Goal: Contribute content

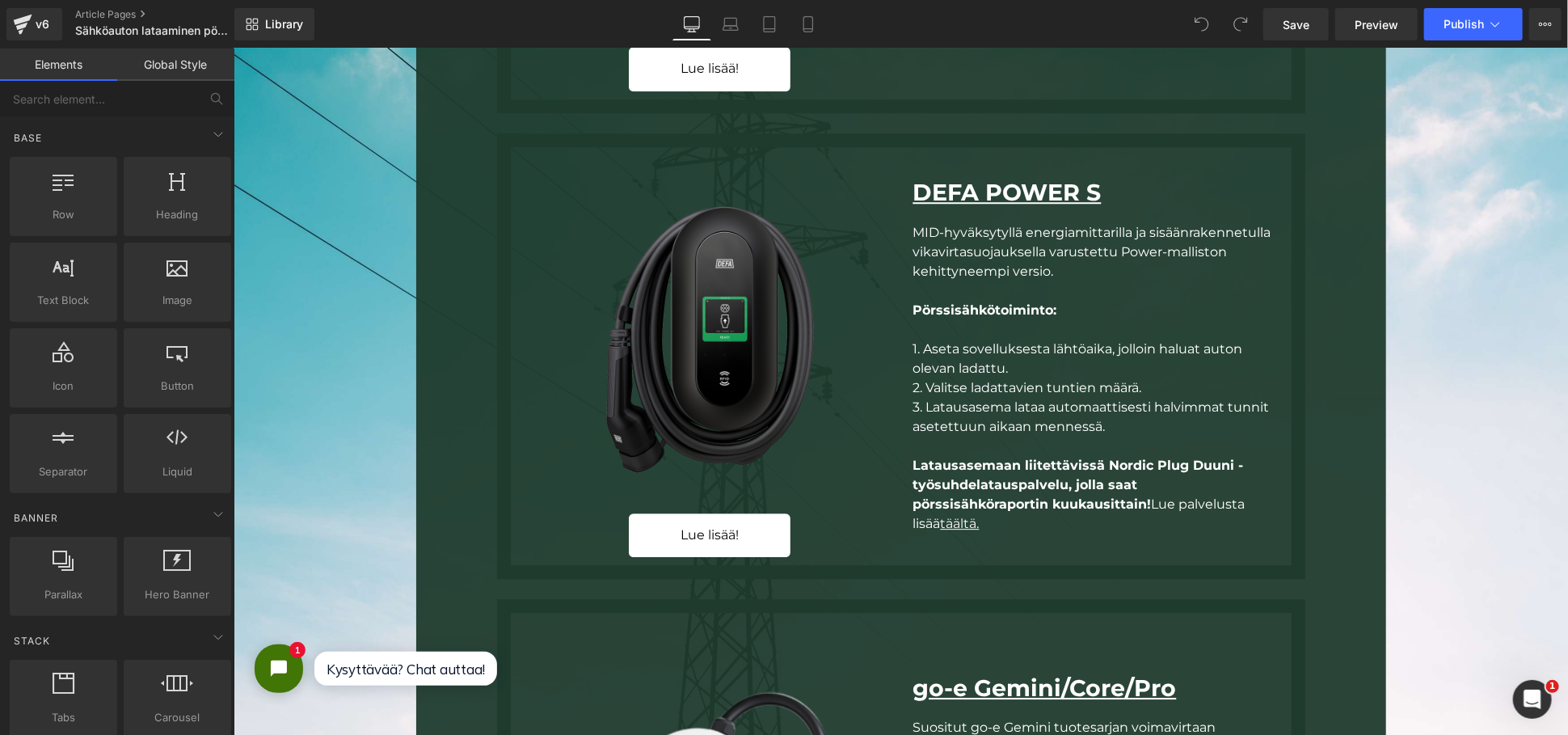
scroll to position [2874, 0]
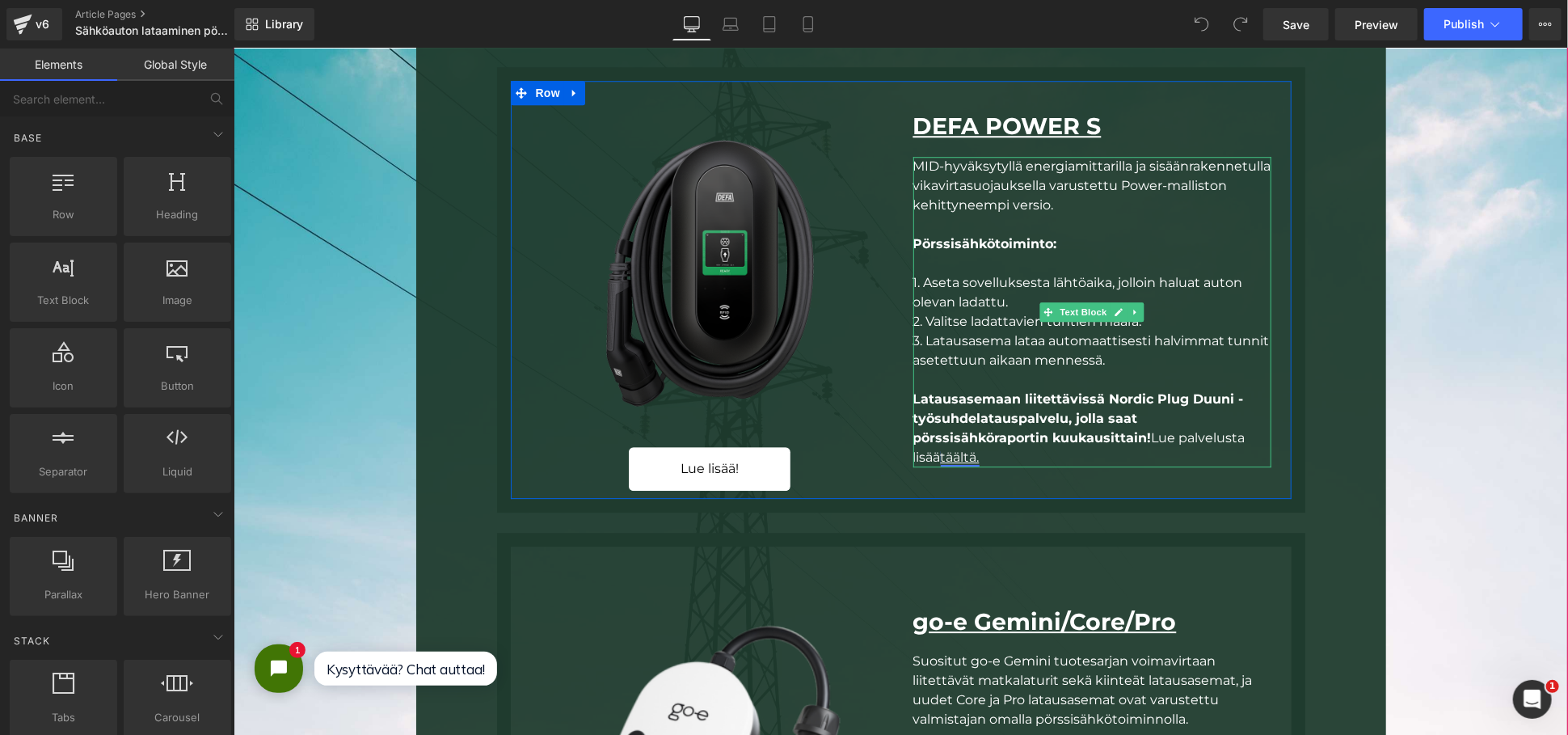
click at [962, 453] on link "täältä." at bounding box center [959, 456] width 39 height 16
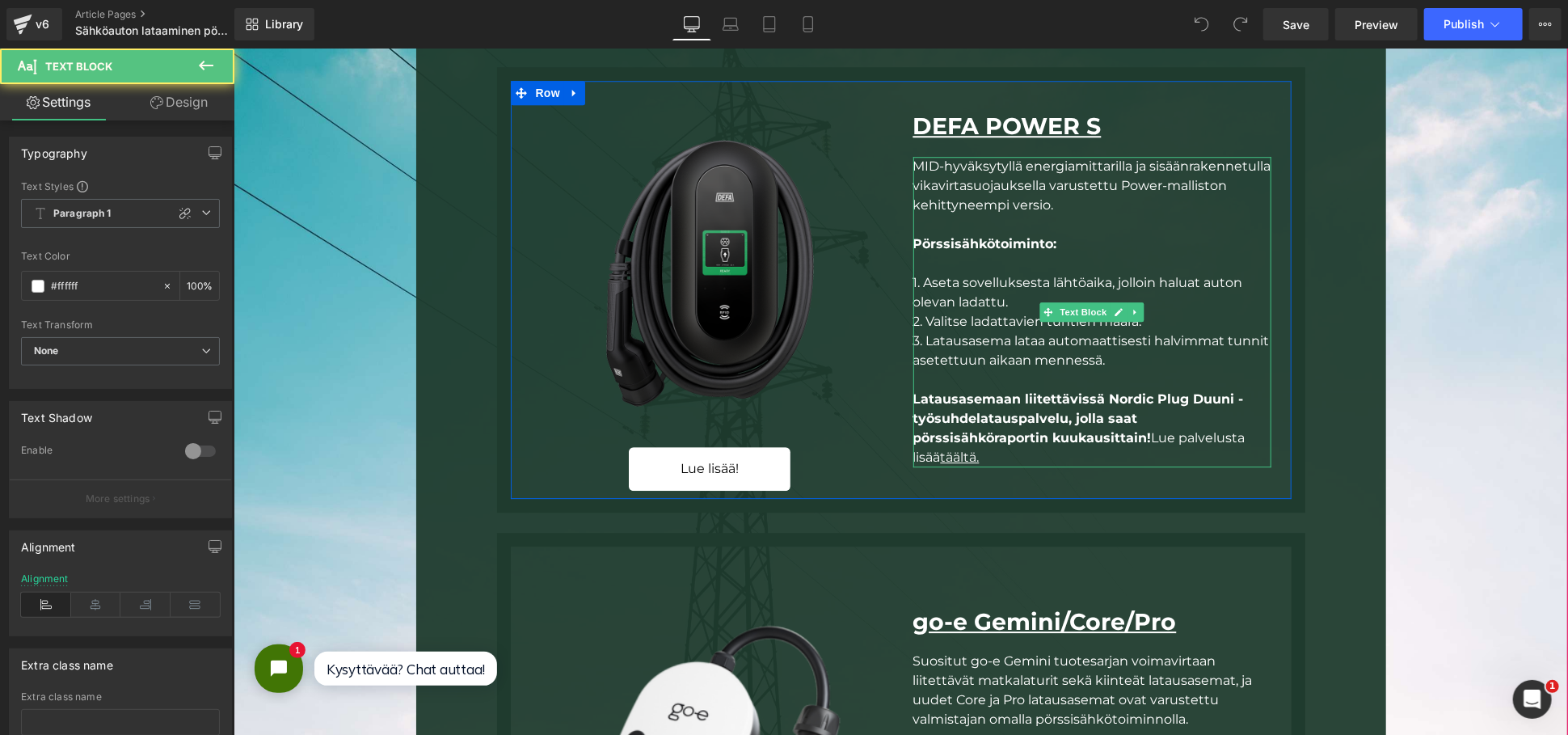
click at [980, 454] on div "Latausasemaan liitettävissä Nordic Plug Duuni -työsuhdelatauspalvelu, jolla saa…" at bounding box center [1091, 428] width 358 height 78
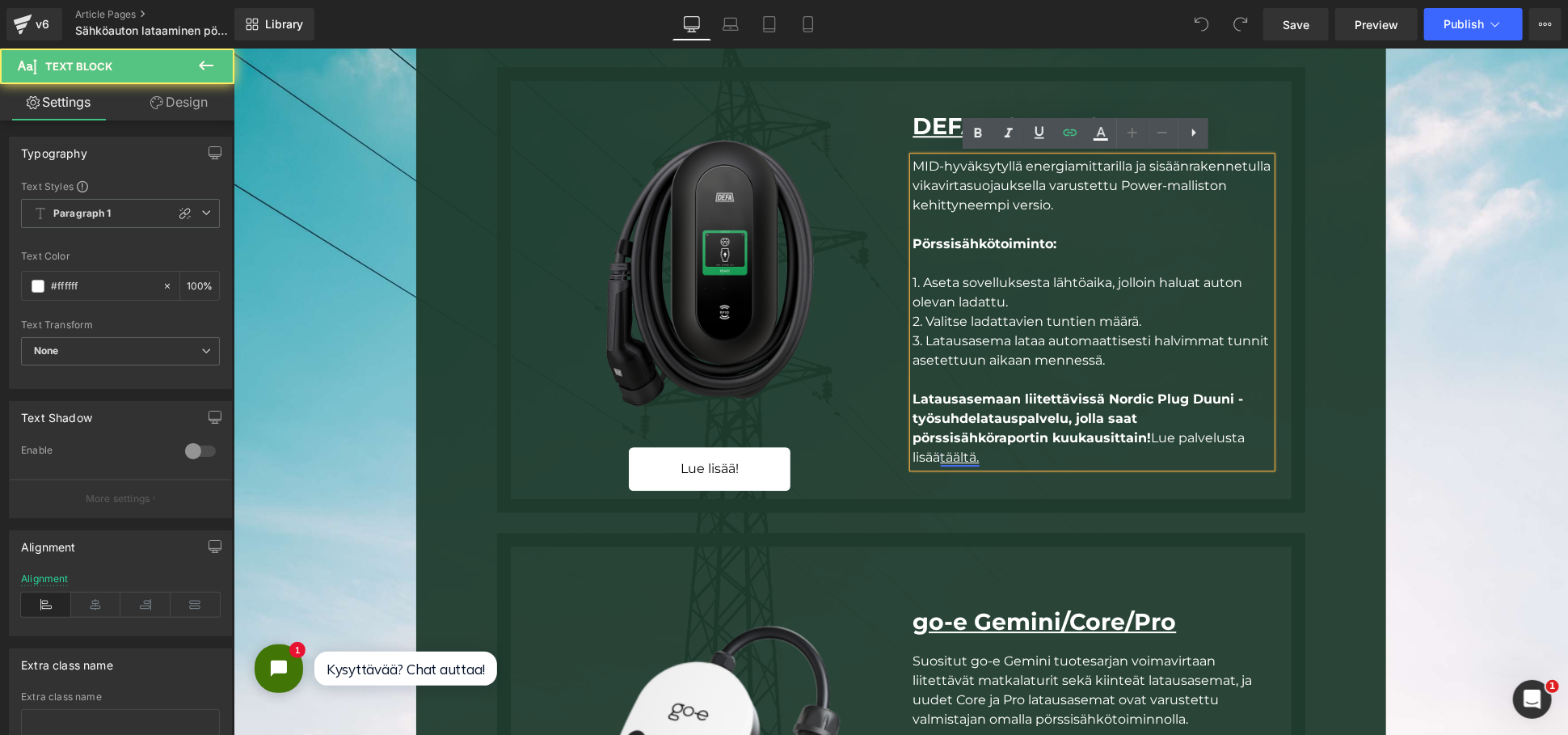
click at [970, 453] on link "täältä." at bounding box center [959, 456] width 39 height 16
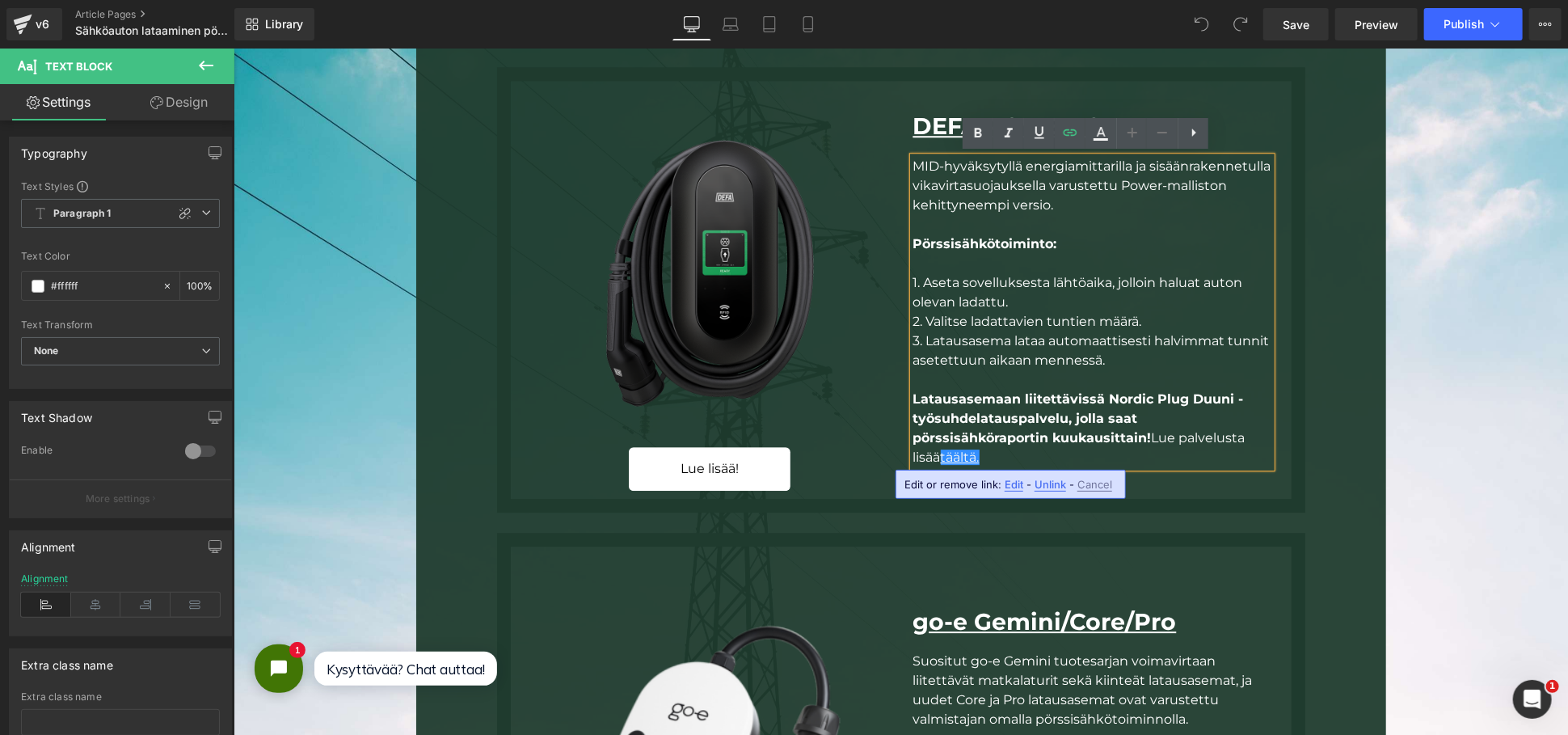
click at [1006, 481] on span "Edit" at bounding box center [1014, 485] width 18 height 14
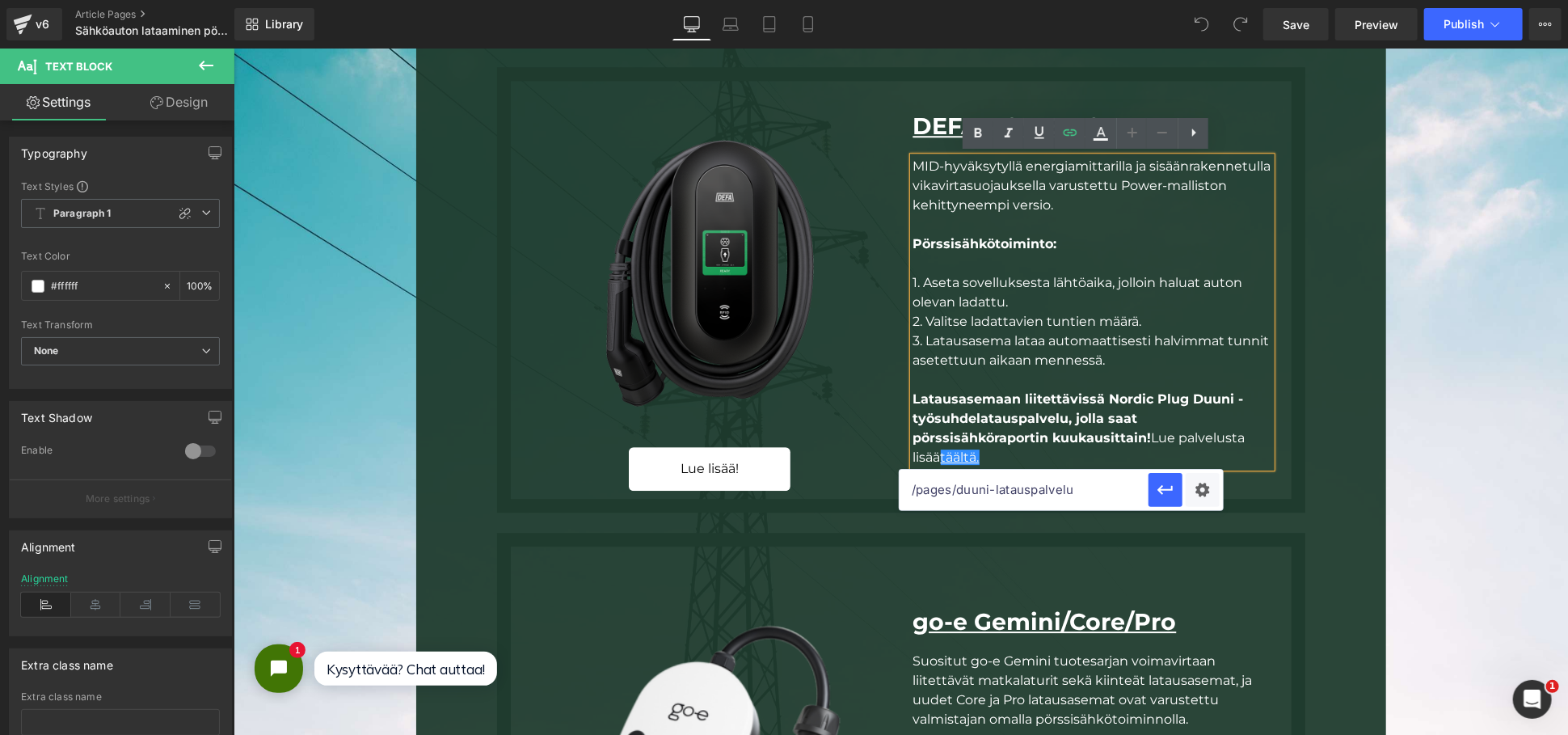
click at [1180, 345] on span "3. Latausasema lataa automaattisesti halvimmat tunnit asetettuun aikaan menness…" at bounding box center [1090, 350] width 356 height 35
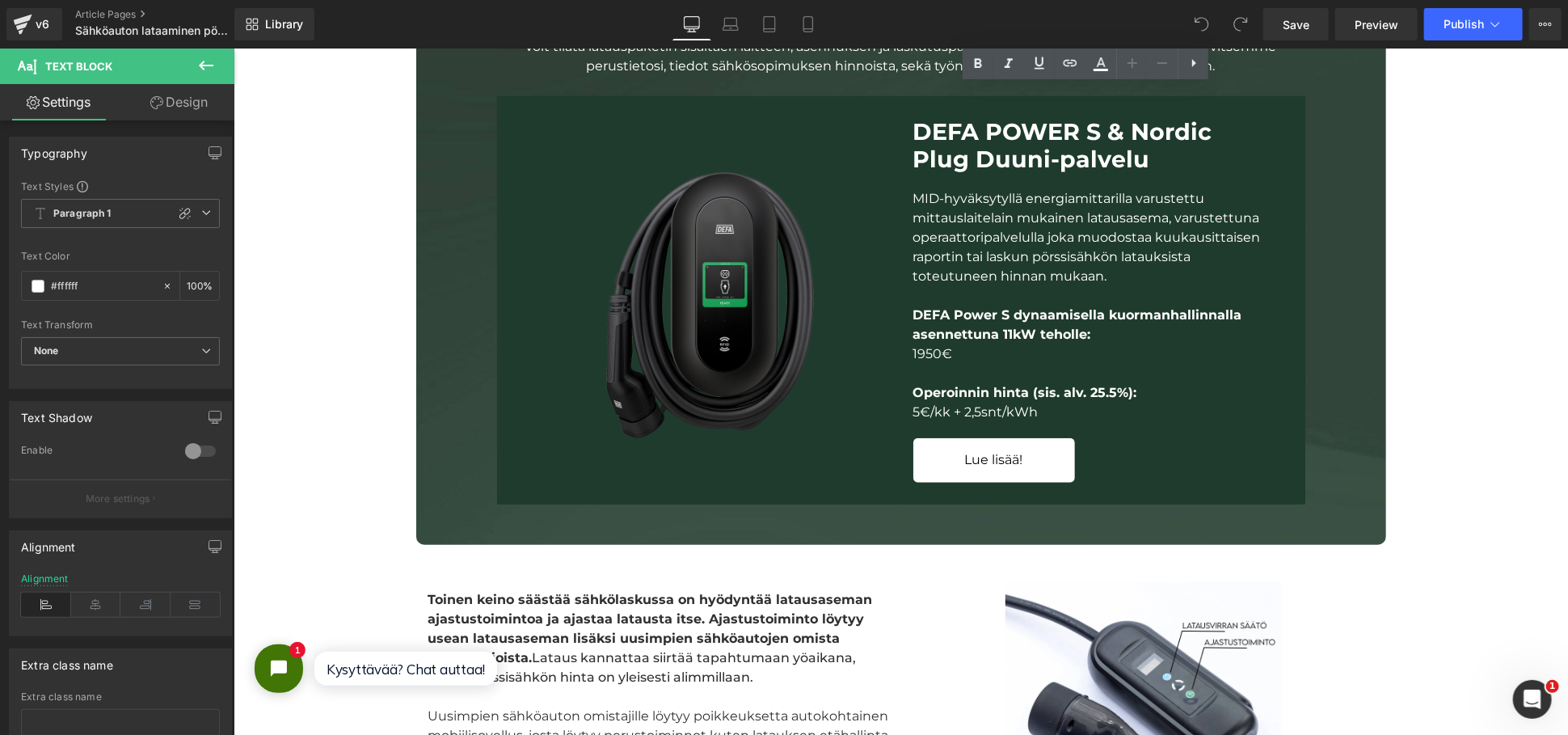
scroll to position [4311, 0]
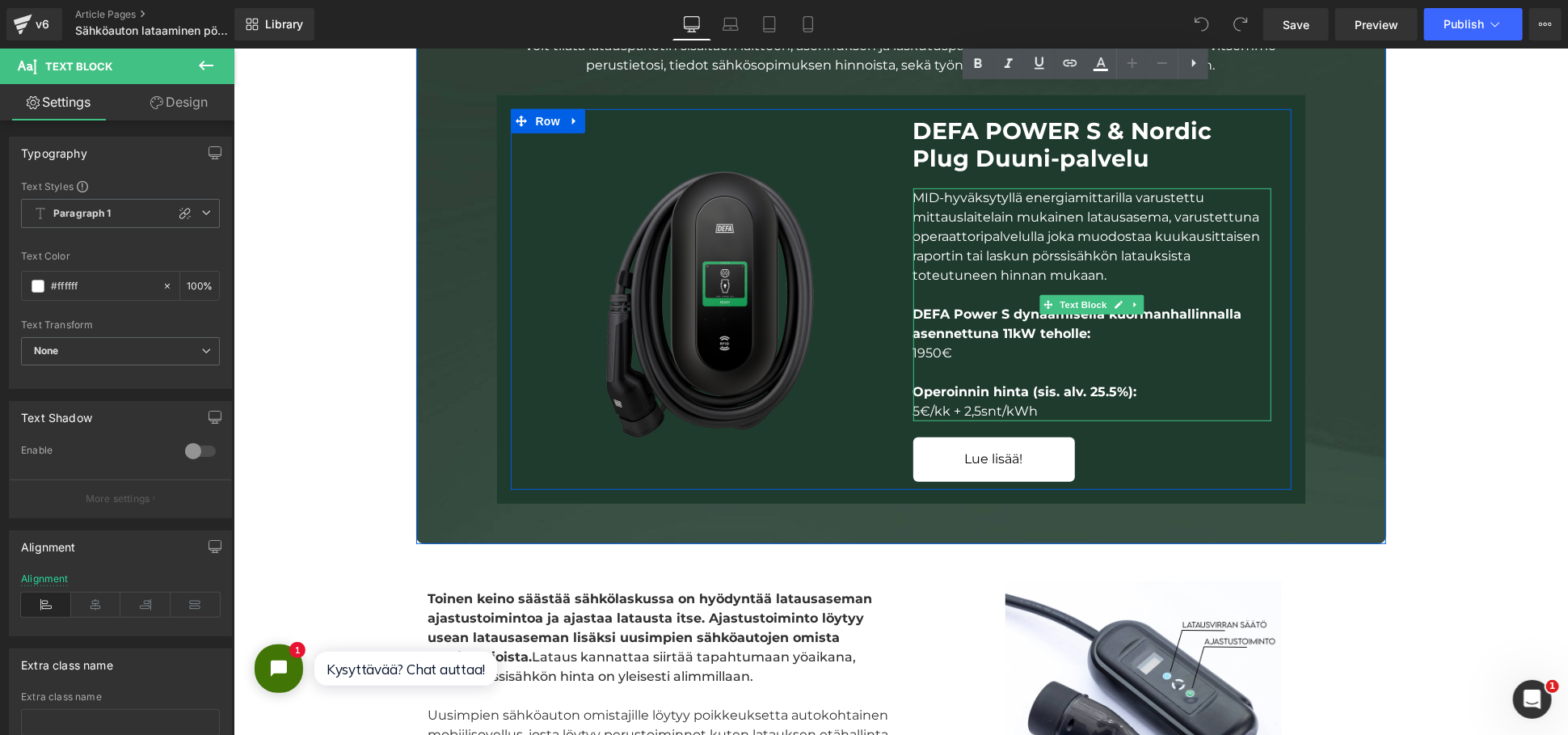
click at [914, 406] on span "5€/kk + 2,5snt/kWh" at bounding box center [974, 410] width 125 height 16
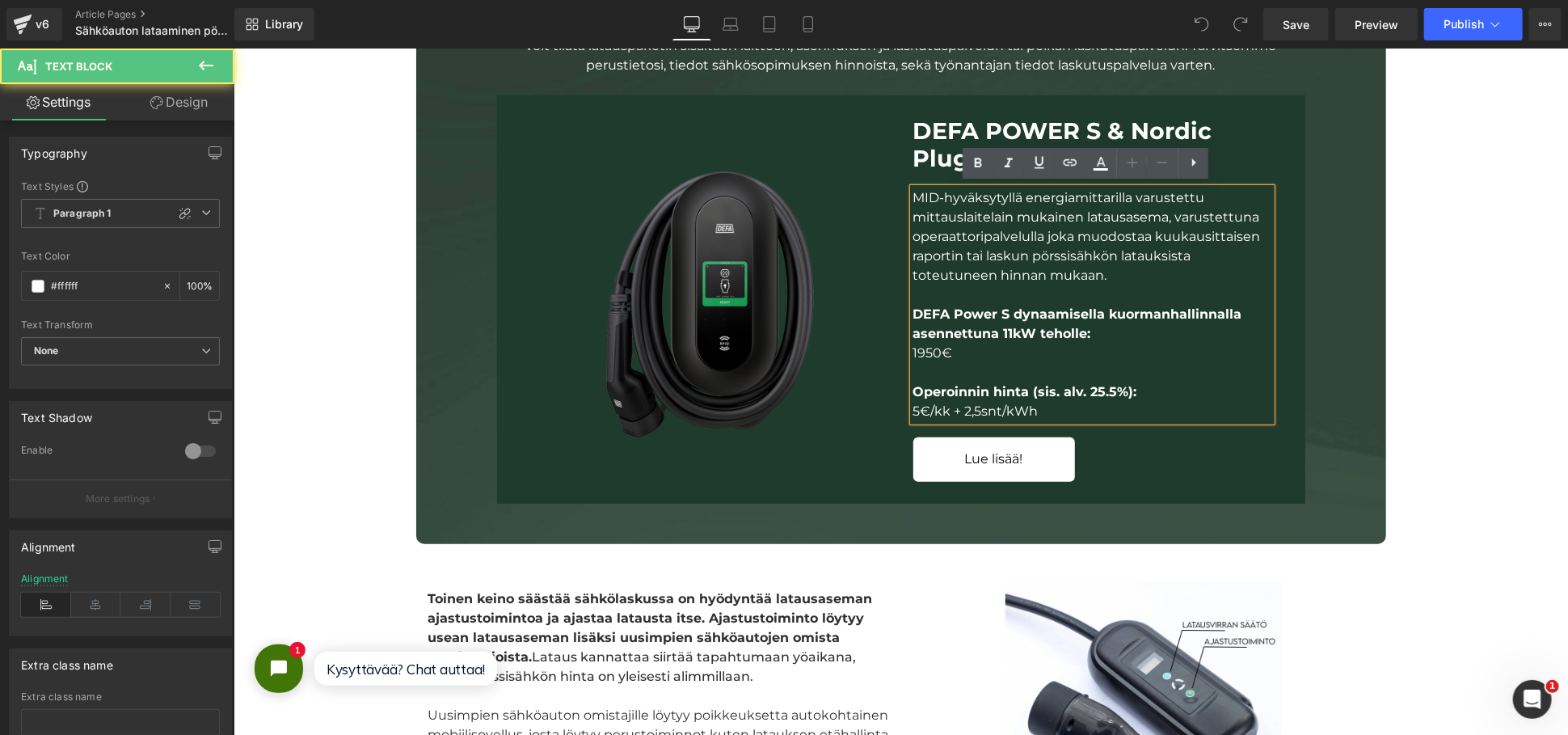
click at [913, 408] on span "5€/kk + 2,5snt/kWh" at bounding box center [974, 410] width 125 height 16
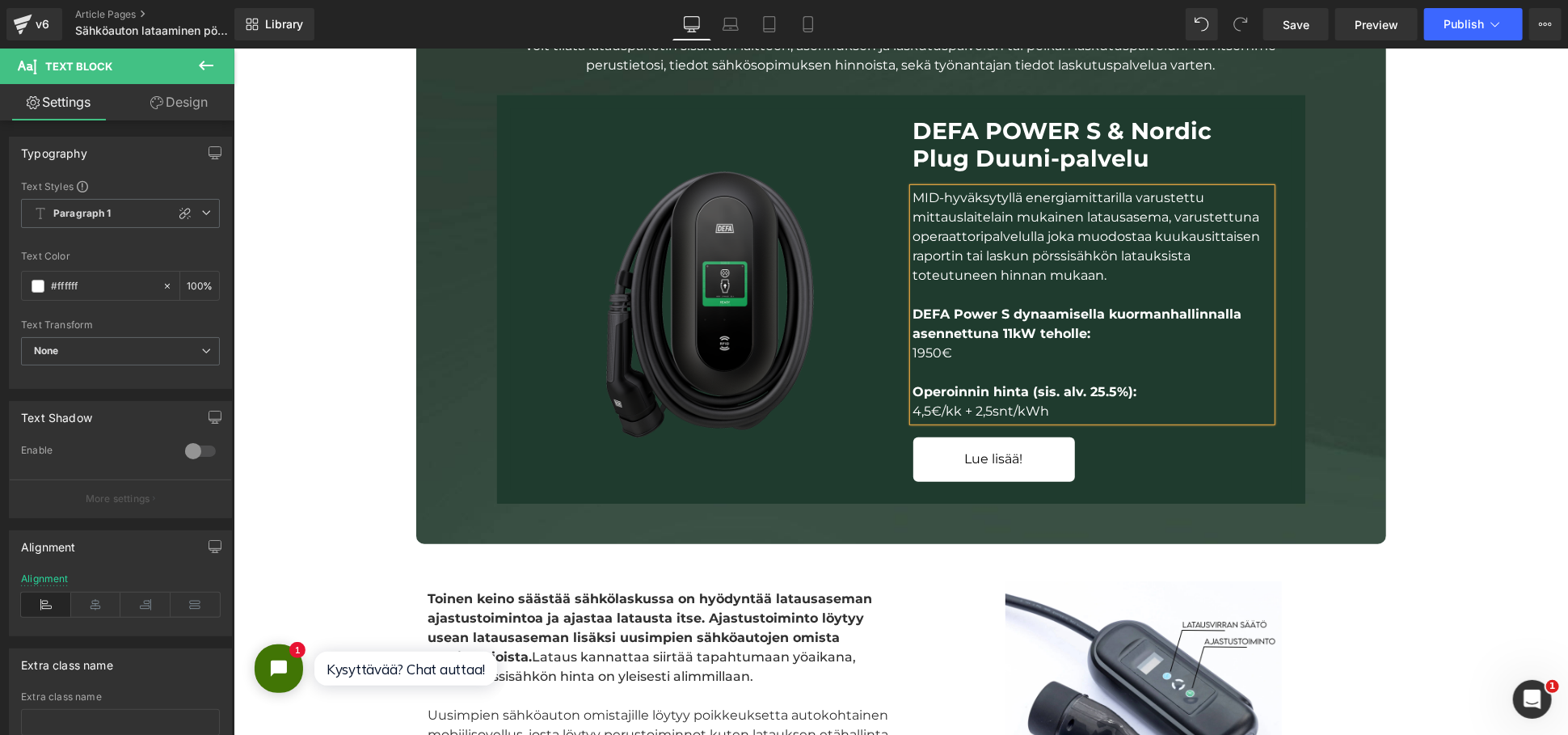
click at [1046, 404] on div "4,5€/kk + 2,5snt/kWh" at bounding box center [1091, 410] width 358 height 19
click at [1122, 465] on div "Lue lisää!" at bounding box center [1091, 458] width 358 height 44
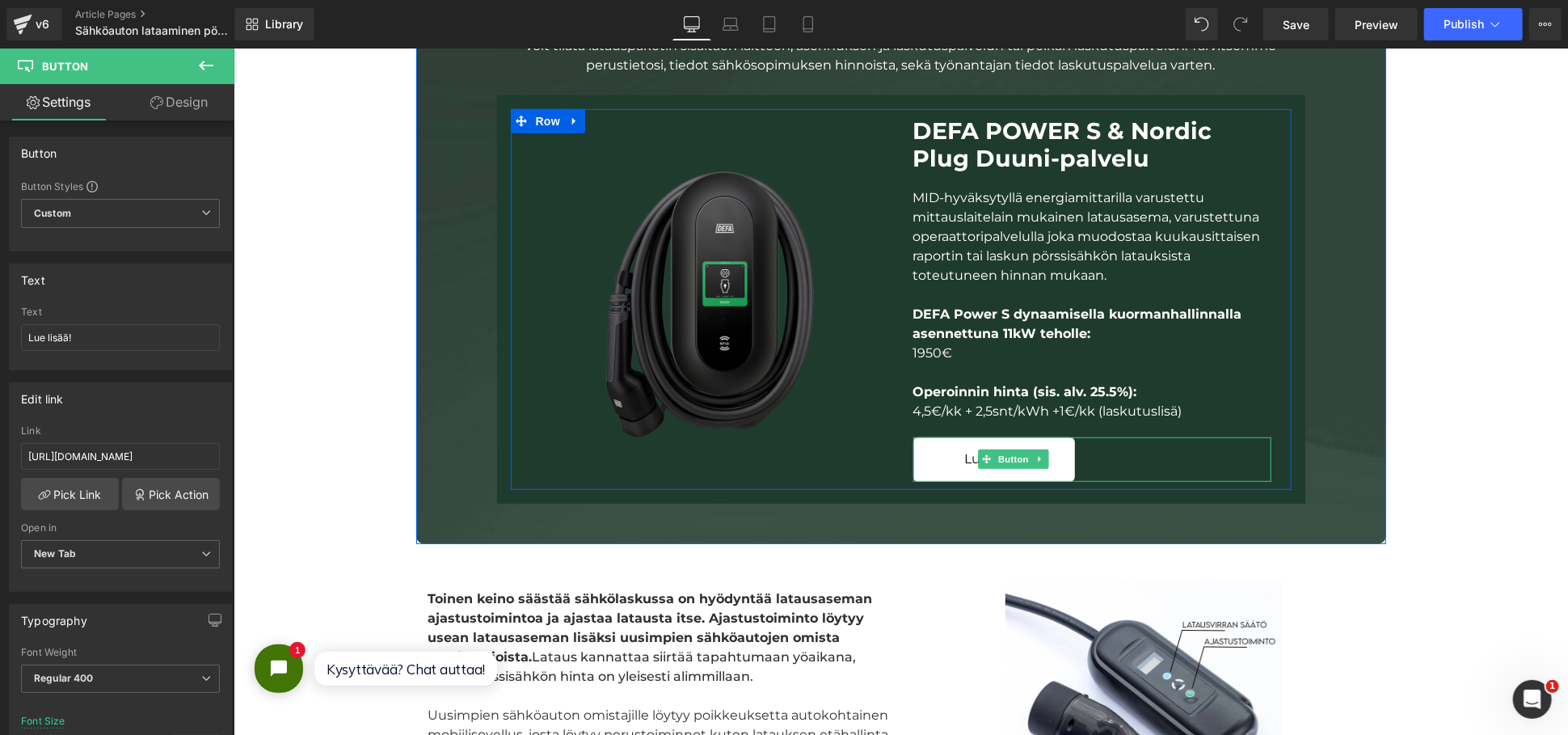
click at [1051, 454] on link "Lue lisää!" at bounding box center [992, 458] width 162 height 44
click at [166, 454] on input "[URL][DOMAIN_NAME]" at bounding box center [120, 457] width 199 height 27
drag, startPoint x: 132, startPoint y: 454, endPoint x: 228, endPoint y: 459, distance: 96.1
click at [228, 459] on div "Button Button Styles Custom Button Custom Custom Button Button Button Size Larg…" at bounding box center [117, 431] width 234 height 621
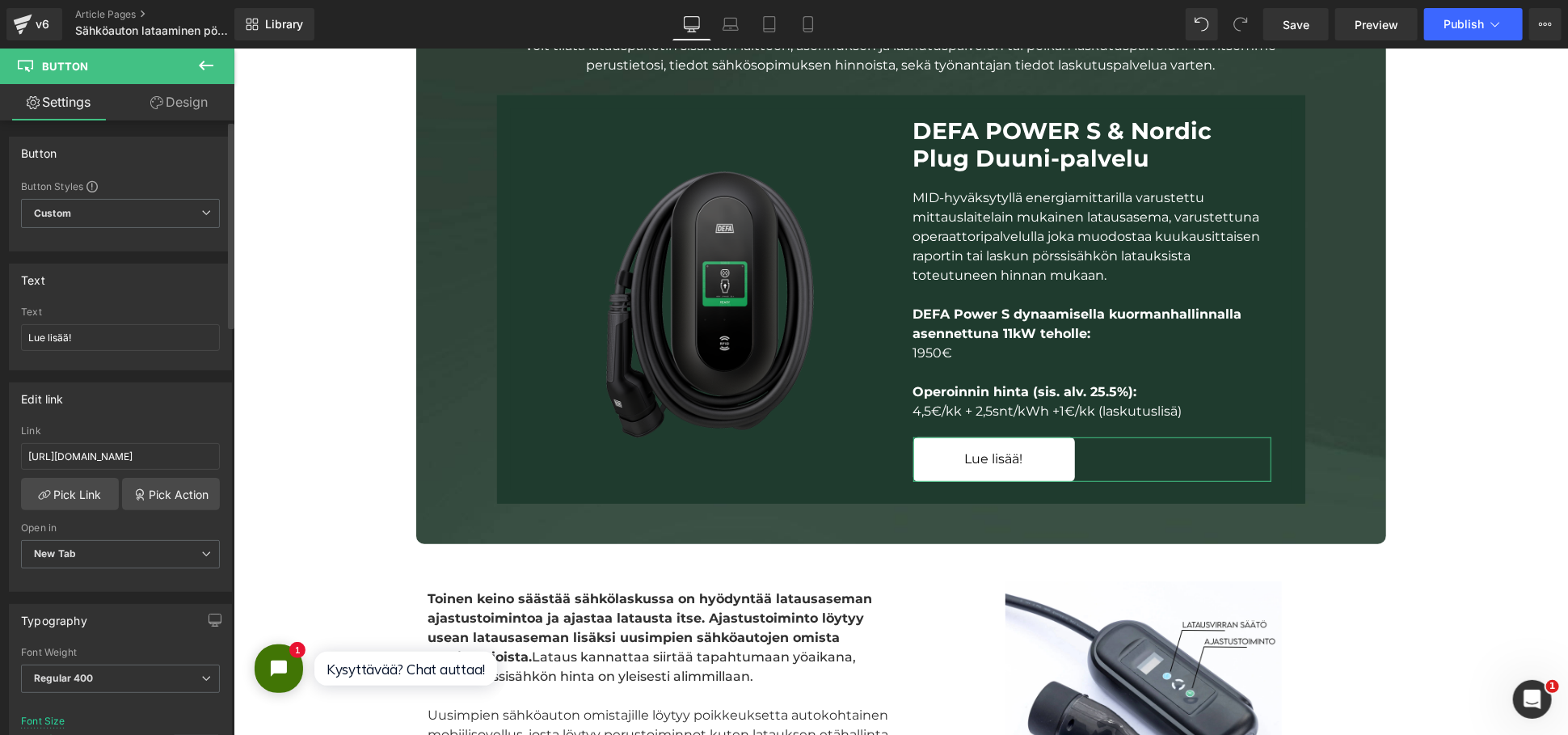
click at [192, 426] on div "Link" at bounding box center [120, 431] width 199 height 12
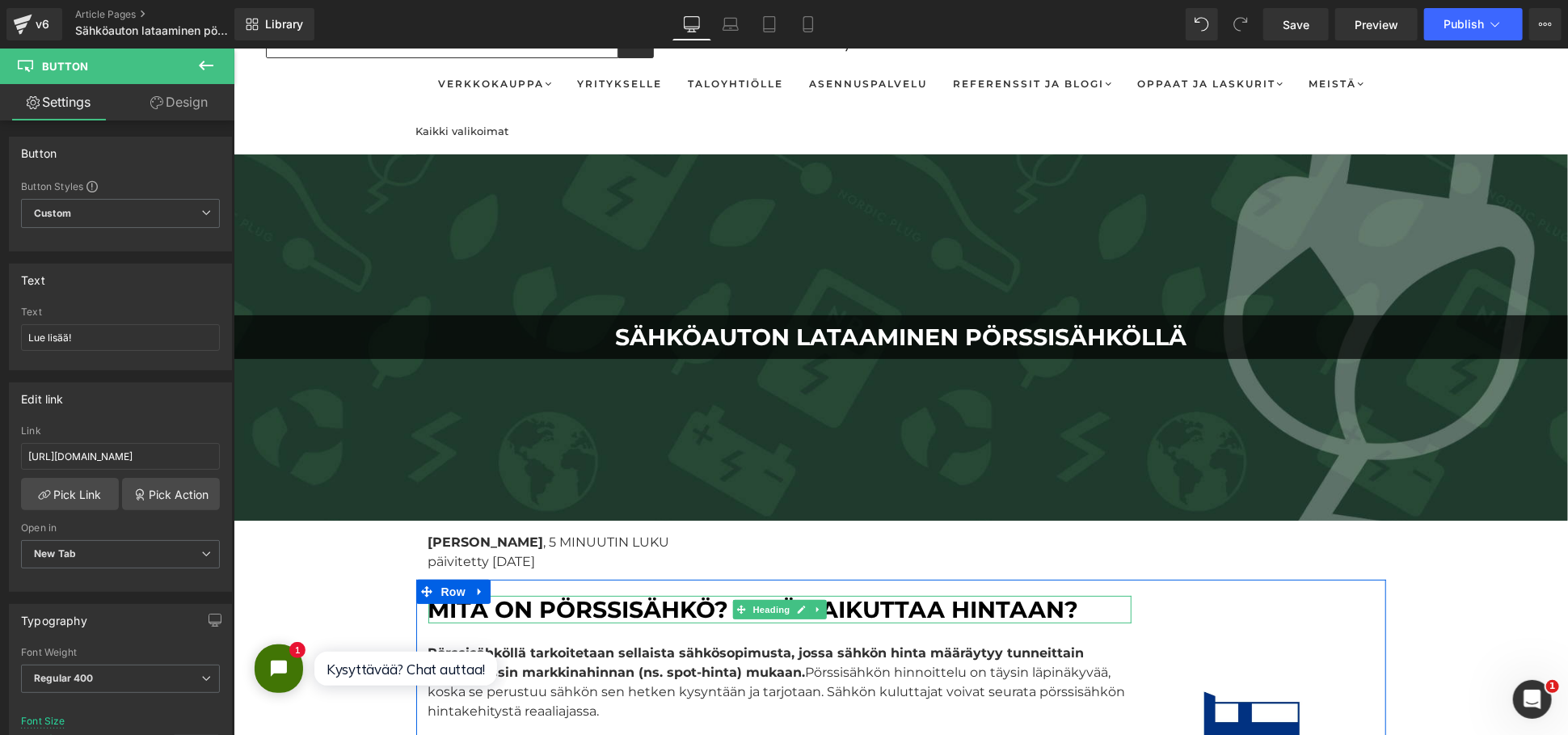
scroll to position [0, 0]
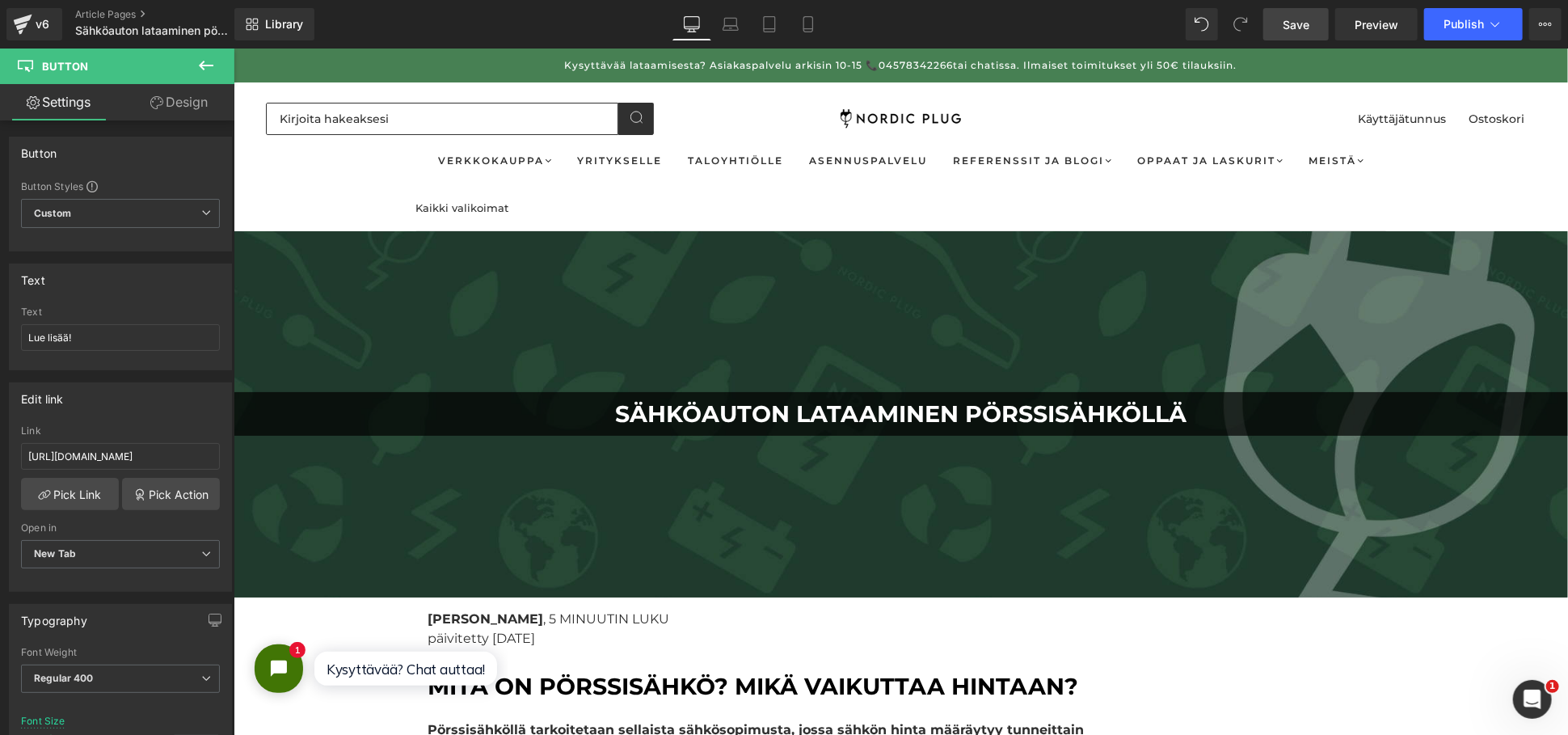
click at [1291, 23] on span "Save" at bounding box center [1295, 25] width 27 height 17
click at [1480, 23] on span "Publish" at bounding box center [1463, 24] width 41 height 13
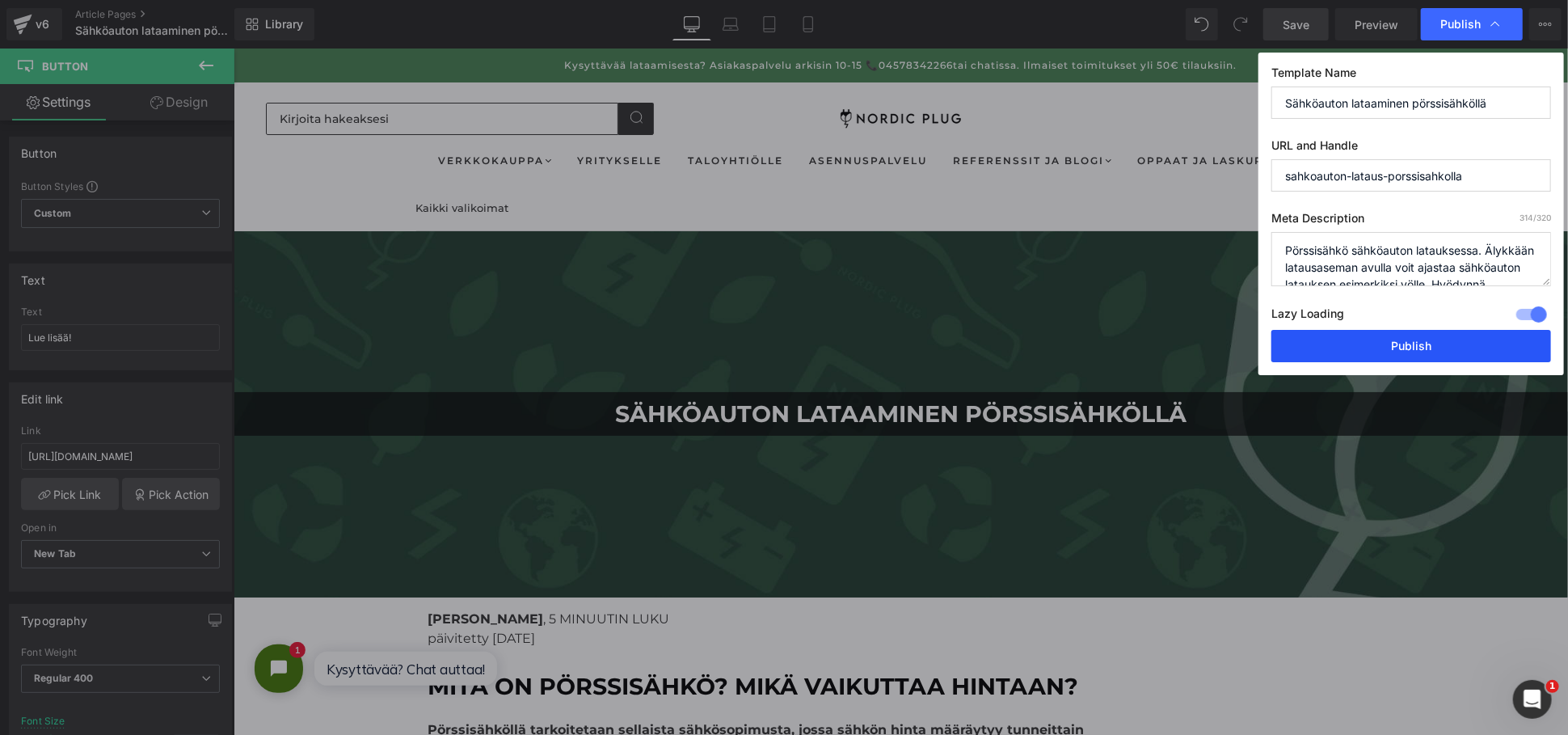
click at [1354, 336] on button "Publish" at bounding box center [1411, 346] width 280 height 32
